Goal: Information Seeking & Learning: Understand process/instructions

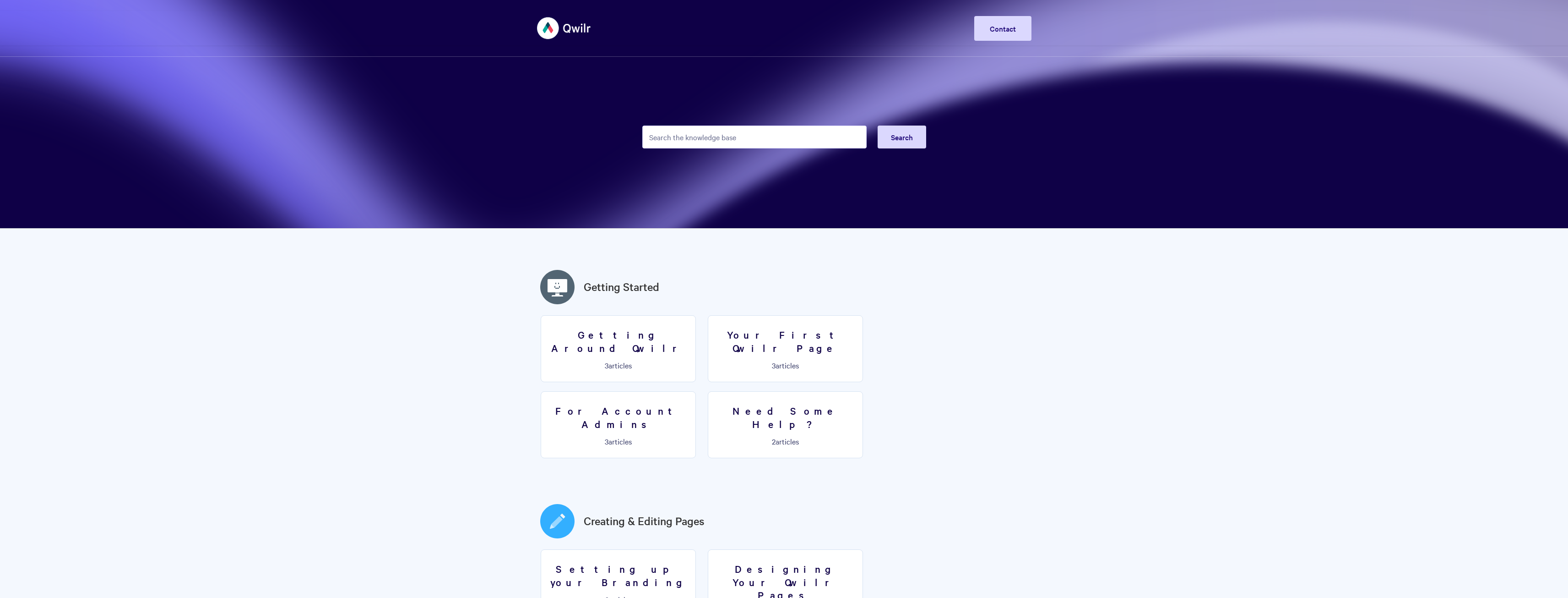
click at [711, 135] on input "Search the knowledge base" at bounding box center [754, 137] width 225 height 23
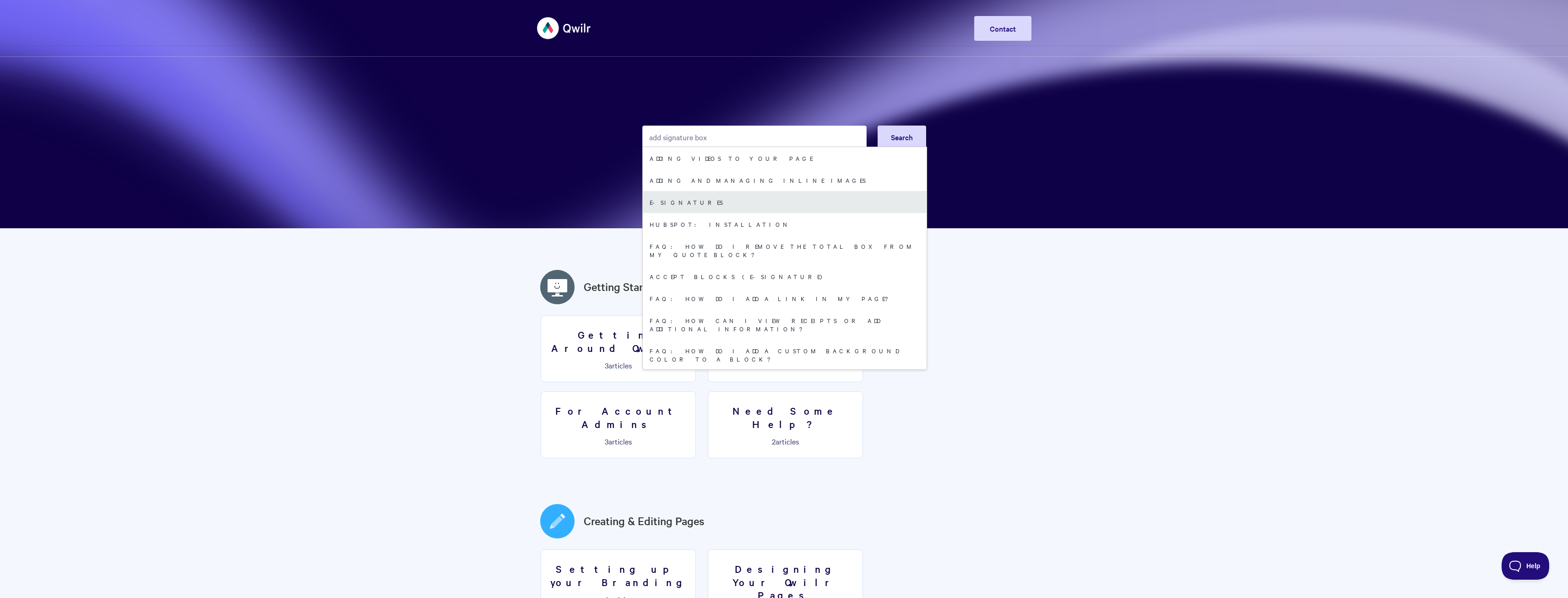
type input "add signature box"
click at [682, 206] on link "E-signatures" at bounding box center [785, 202] width 284 height 22
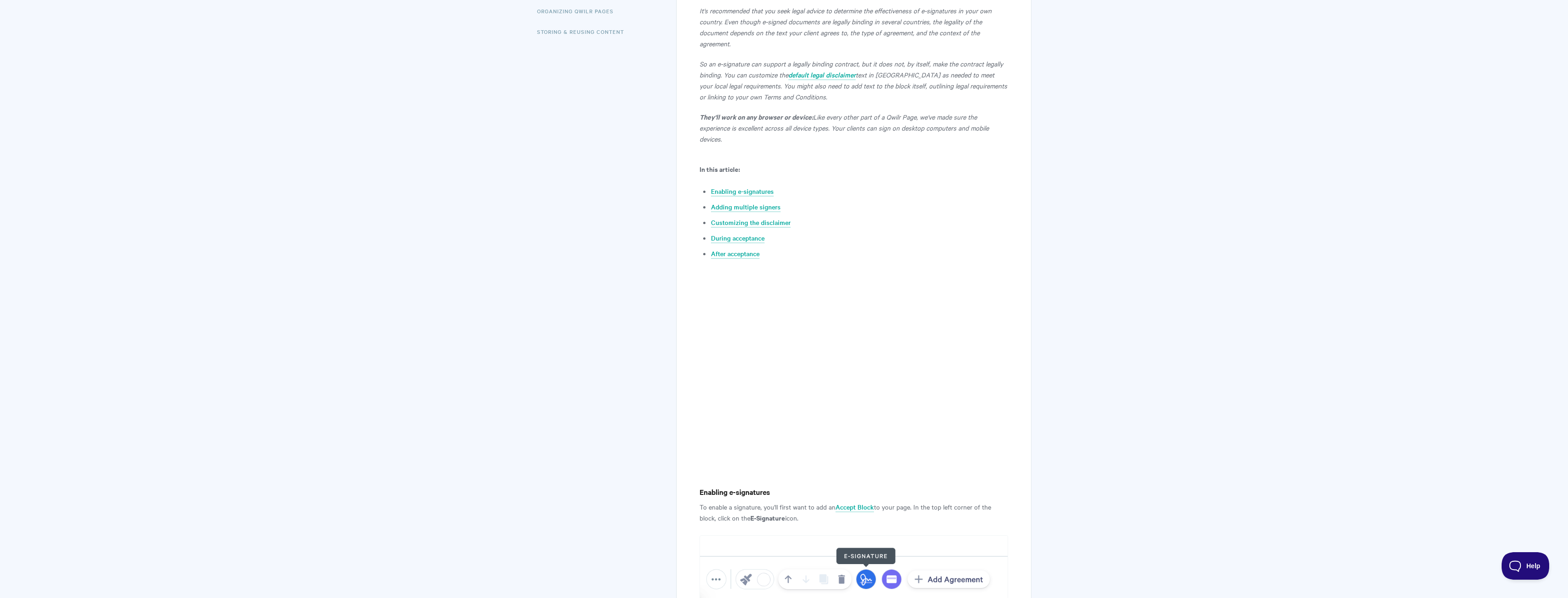
scroll to position [458, 0]
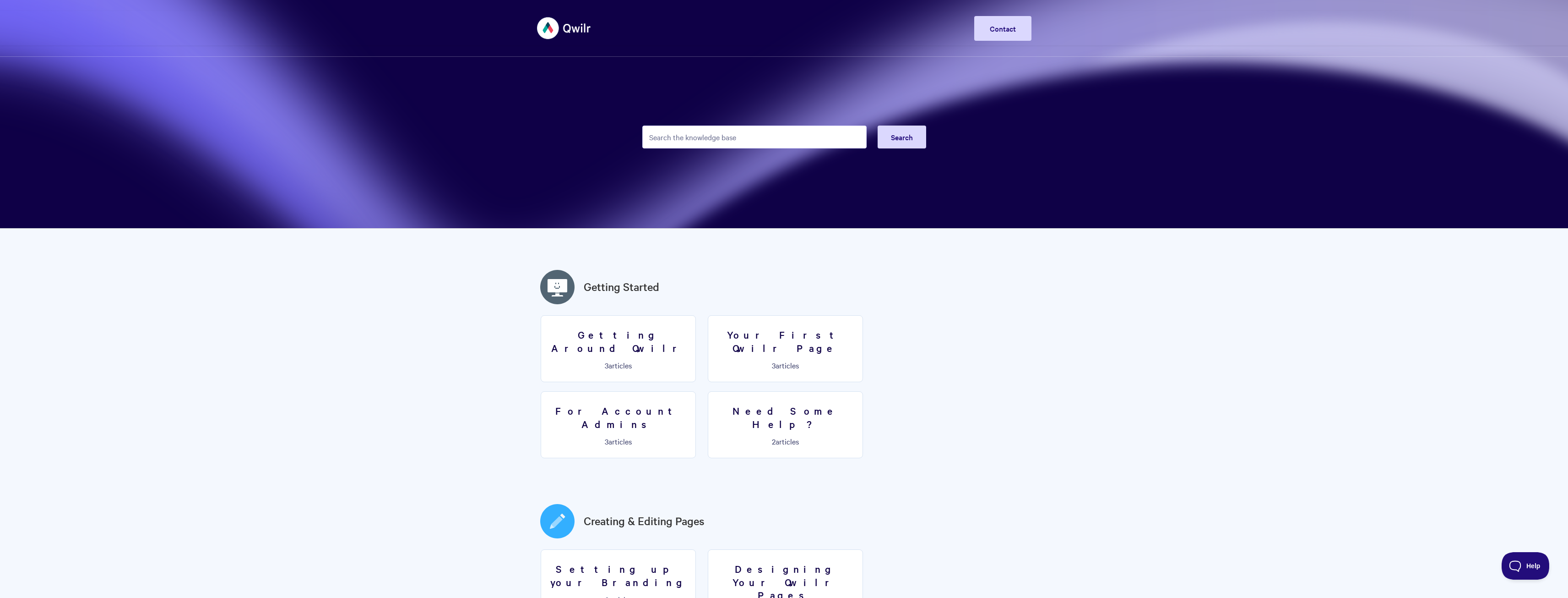
click at [756, 134] on input "Search the knowledge base" at bounding box center [754, 137] width 225 height 23
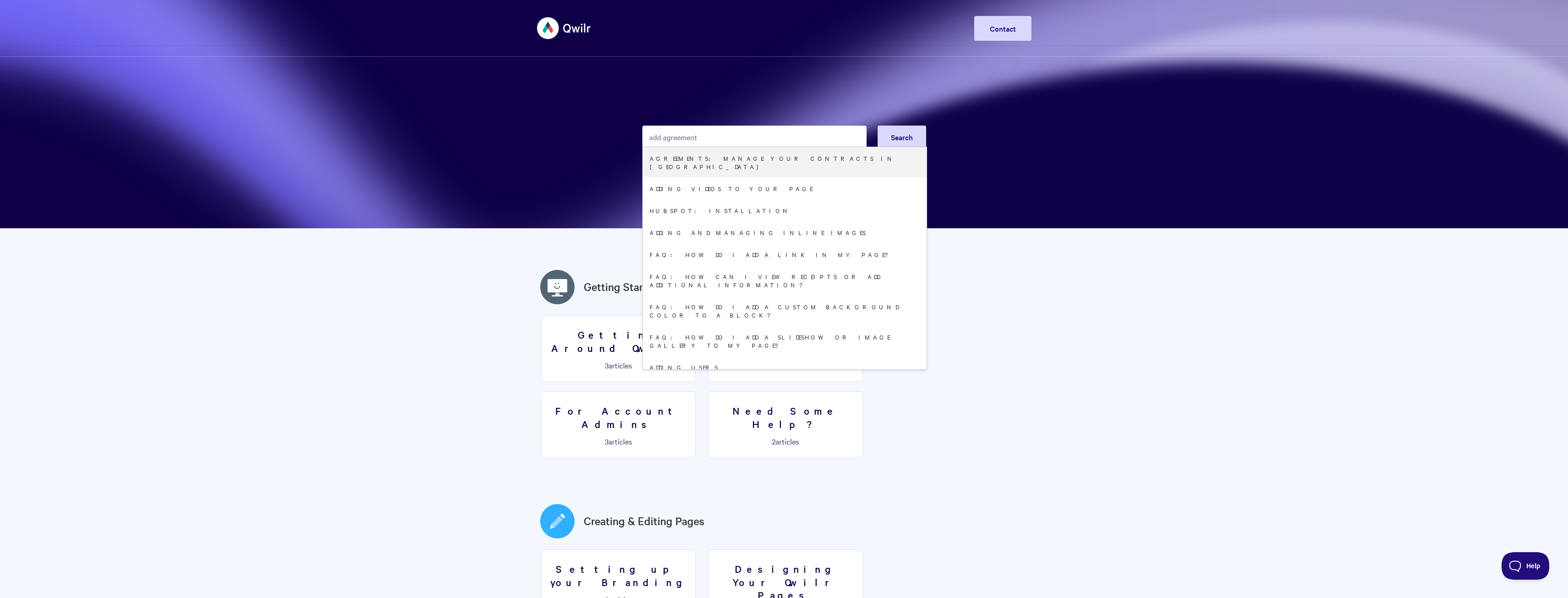
drag, startPoint x: 664, startPoint y: 139, endPoint x: 745, endPoint y: 134, distance: 81.2
click at [743, 134] on input "add agreement" at bounding box center [754, 137] width 225 height 23
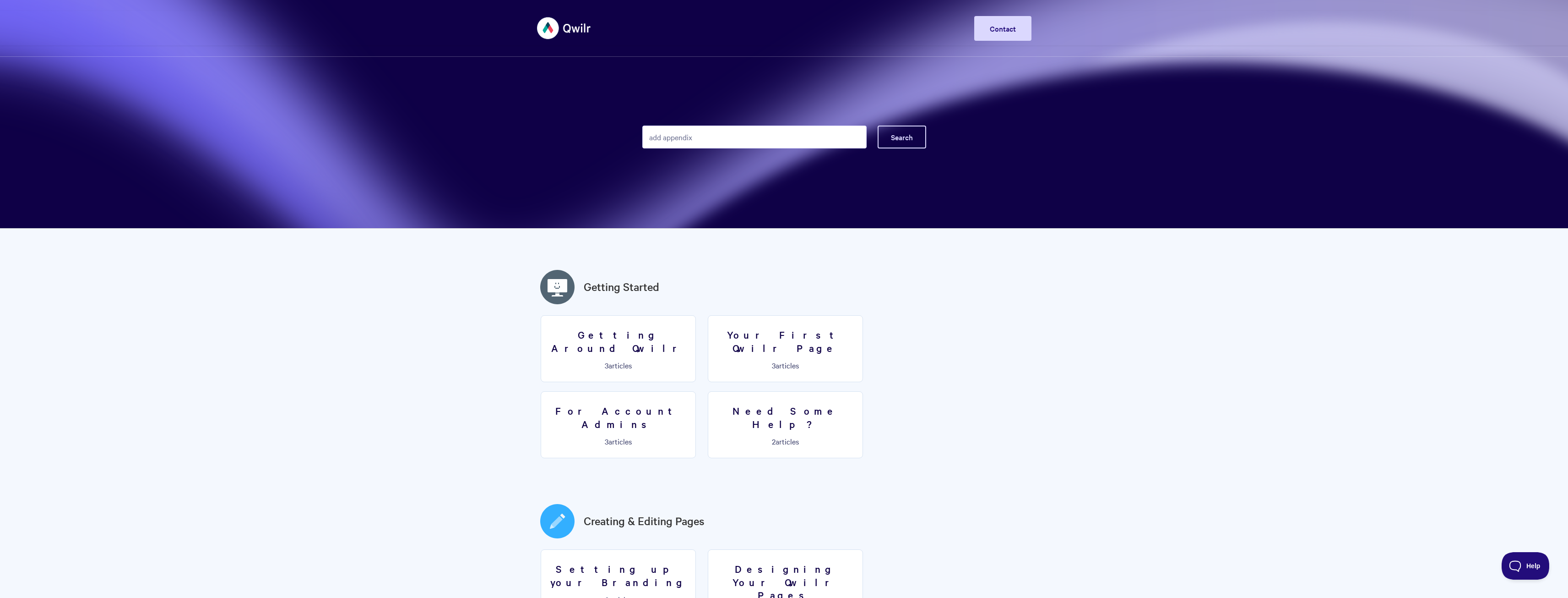
click at [900, 130] on button "Search" at bounding box center [902, 137] width 49 height 23
click at [705, 135] on input "add appendix" at bounding box center [754, 137] width 225 height 23
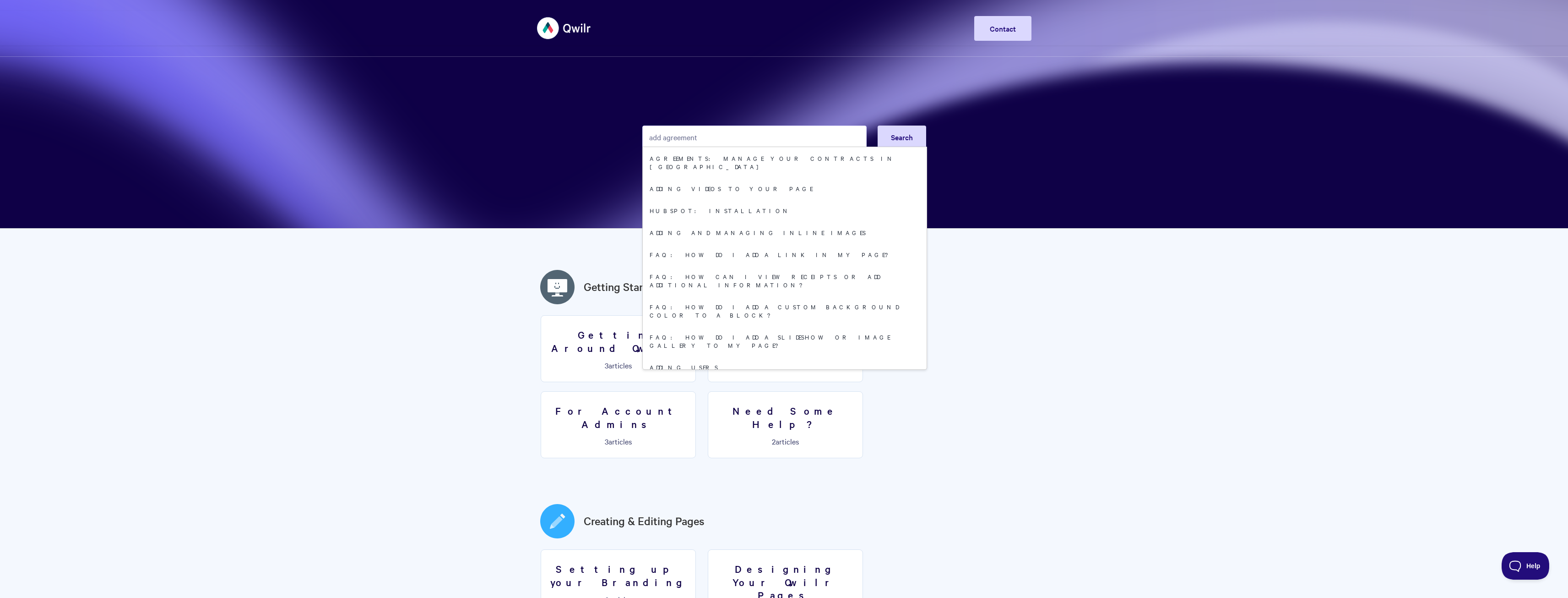
type input "add agreement"
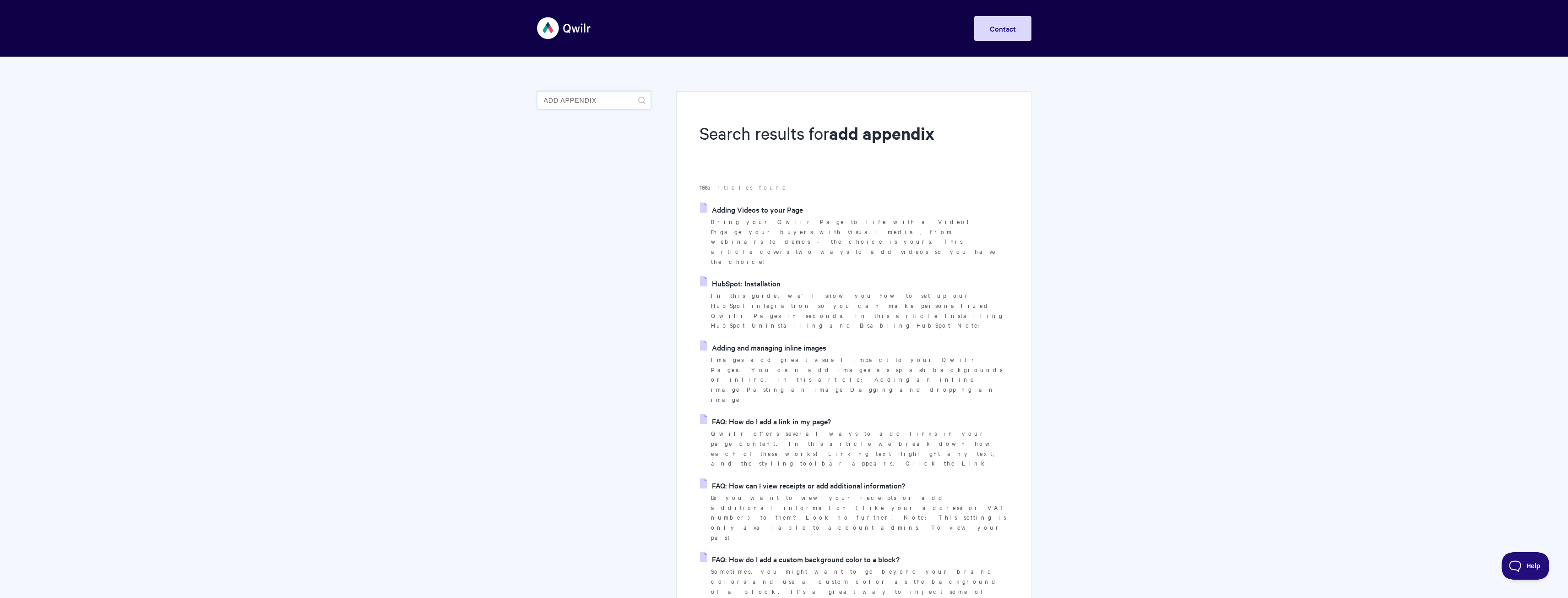
click at [612, 99] on input "add appendix" at bounding box center [593, 100] width 114 height 18
drag, startPoint x: 561, startPoint y: 100, endPoint x: 623, endPoint y: 99, distance: 62.0
click at [623, 99] on input "add appendix" at bounding box center [593, 100] width 114 height 18
click at [808, 211] on link "Agreements: Manage your Contracts in [GEOGRAPHIC_DATA]" at bounding box center [807, 209] width 214 height 14
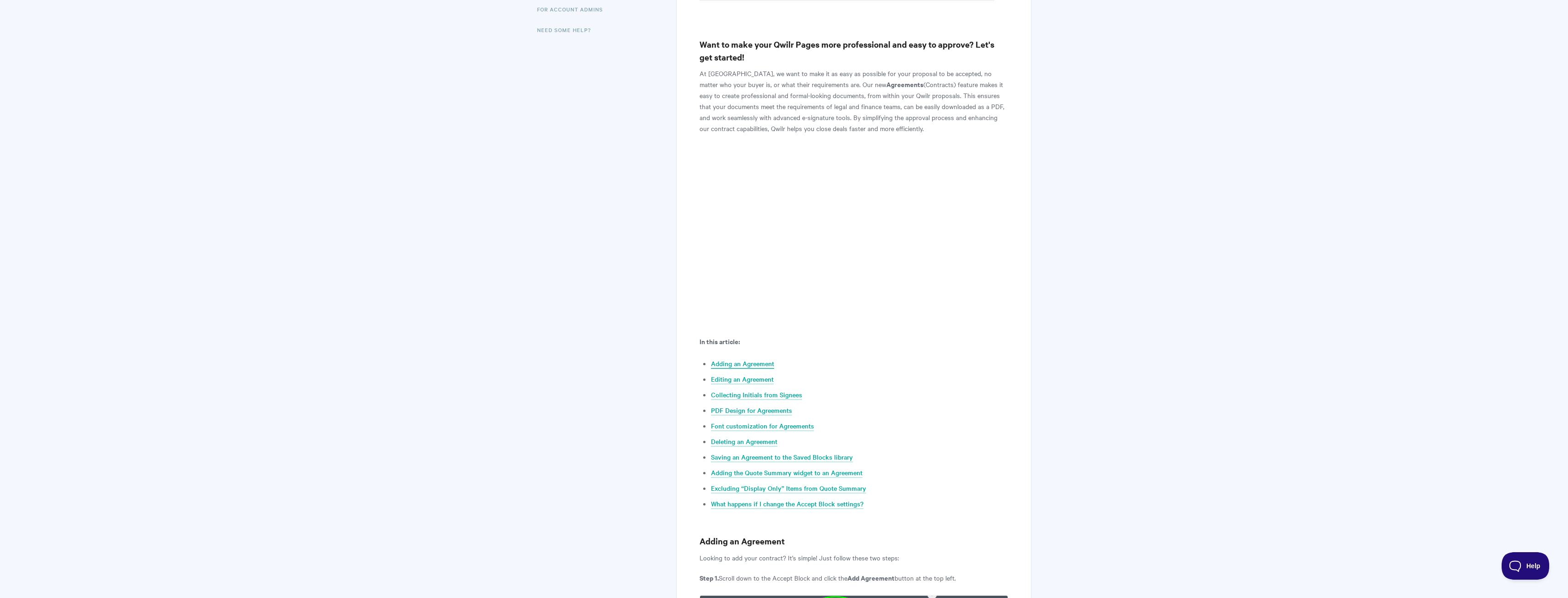
click at [759, 365] on link "Adding an Agreement" at bounding box center [743, 364] width 63 height 10
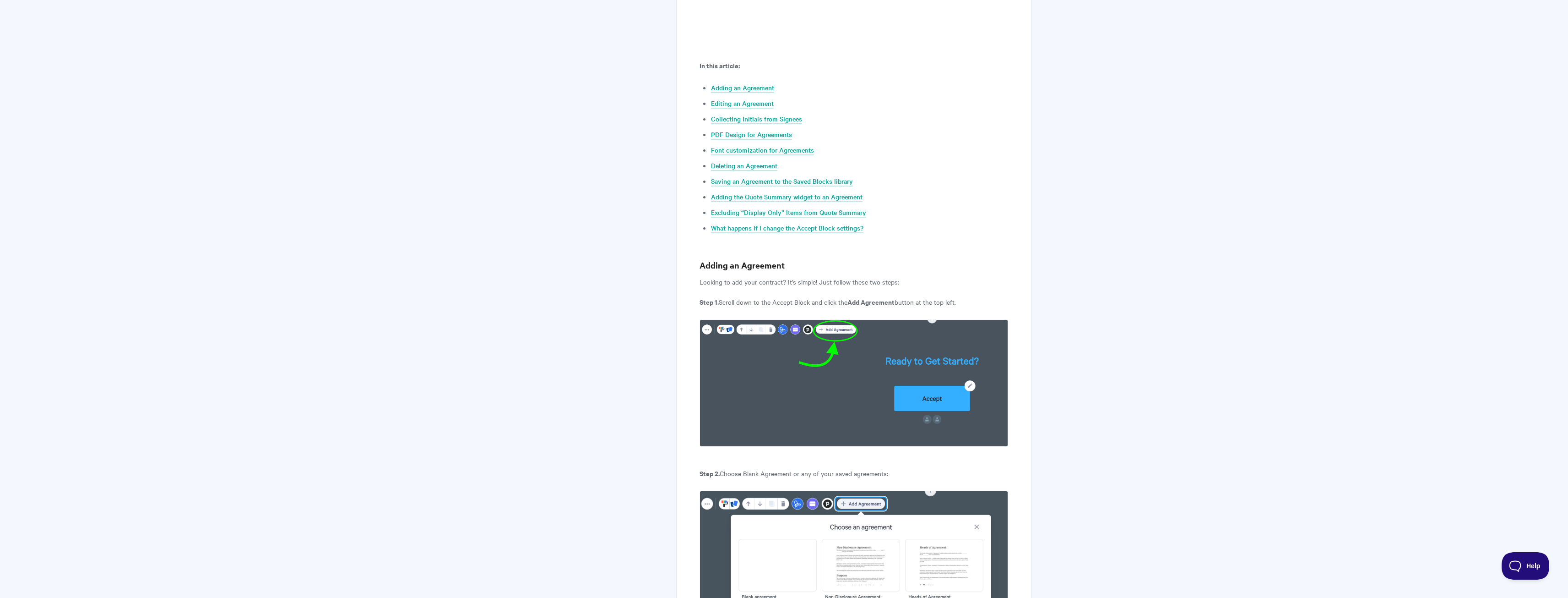
scroll to position [443, 0]
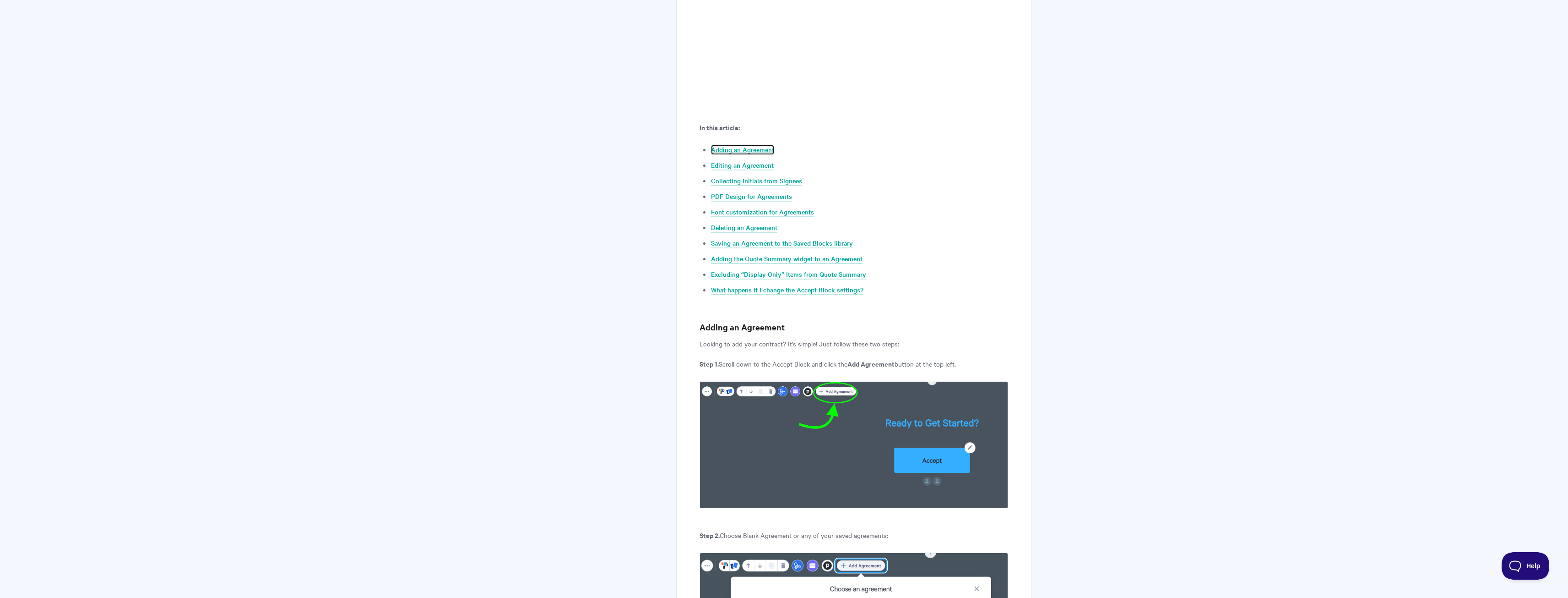
click at [762, 147] on link "Adding an Agreement" at bounding box center [743, 150] width 63 height 10
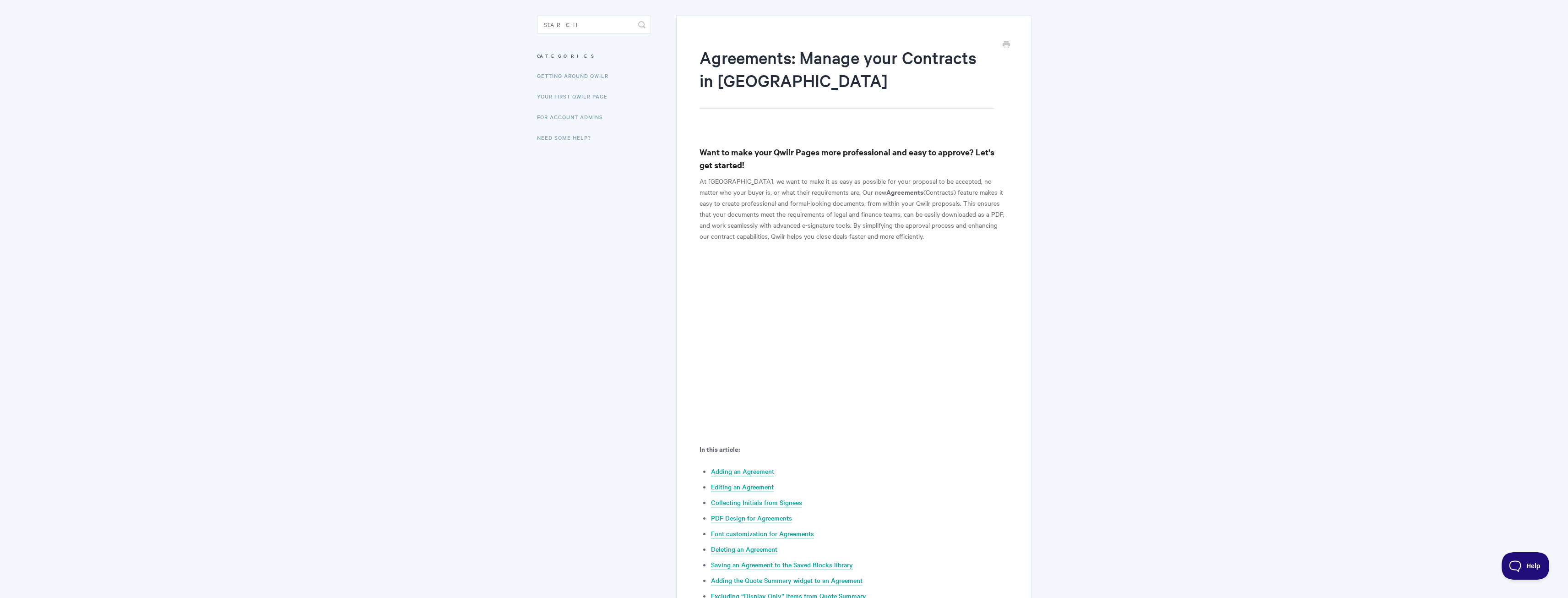
scroll to position [91, 0]
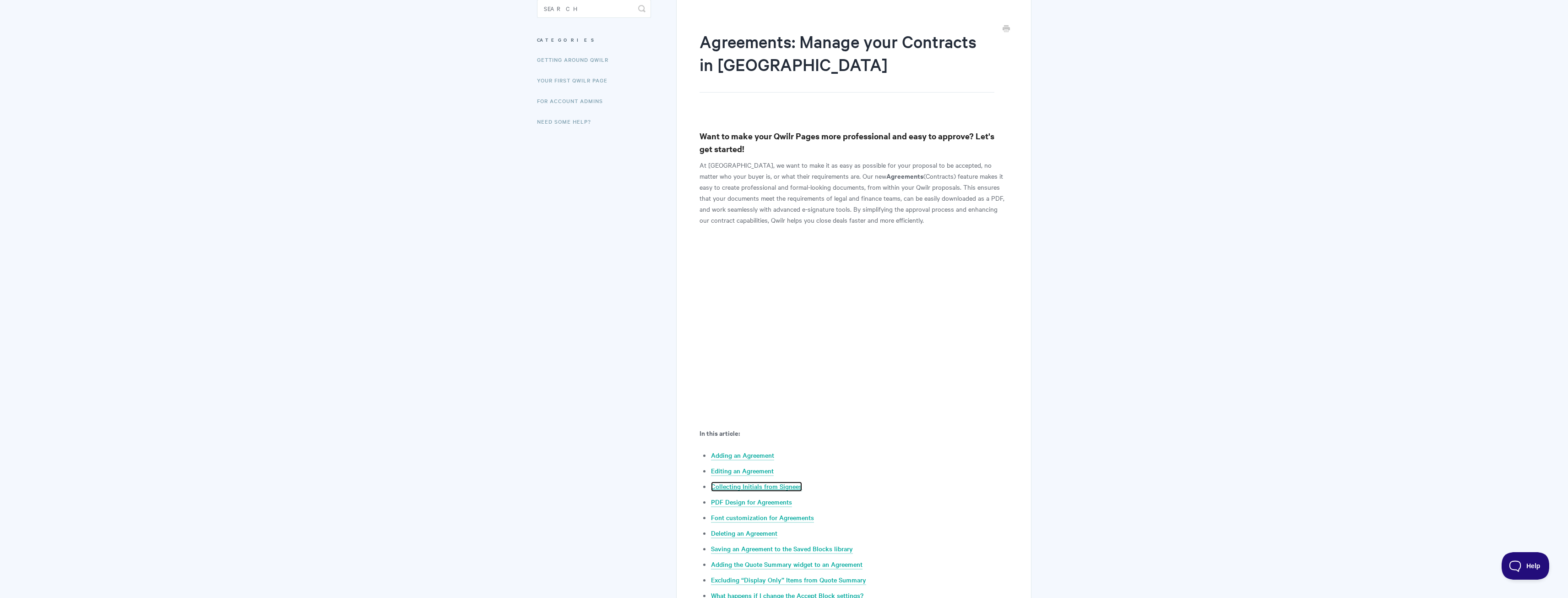
click at [788, 487] on link "Collecting Initials from Signees" at bounding box center [757, 486] width 91 height 10
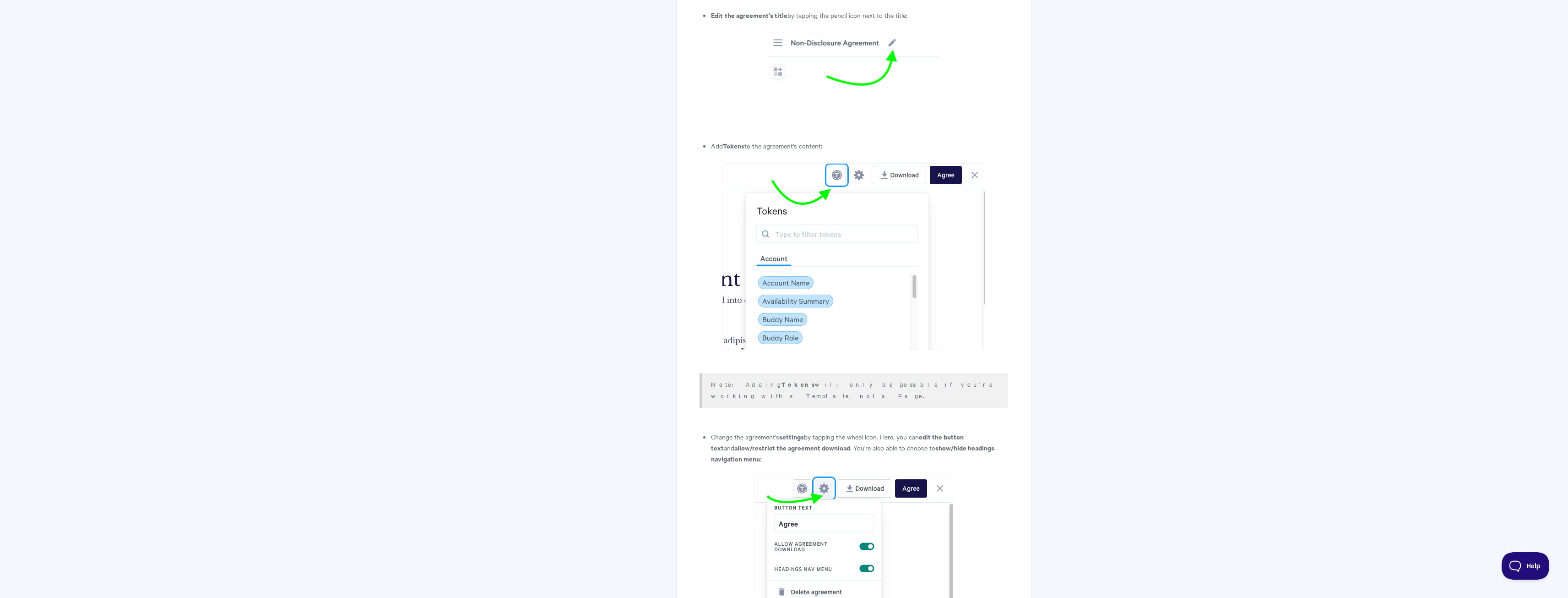
scroll to position [1603, 0]
